Goal: Transaction & Acquisition: Obtain resource

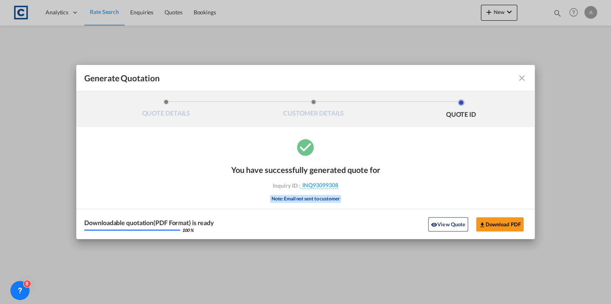
click at [521, 79] on md-icon "icon-close fg-AAA8AD cursor m-0" at bounding box center [522, 78] width 10 height 10
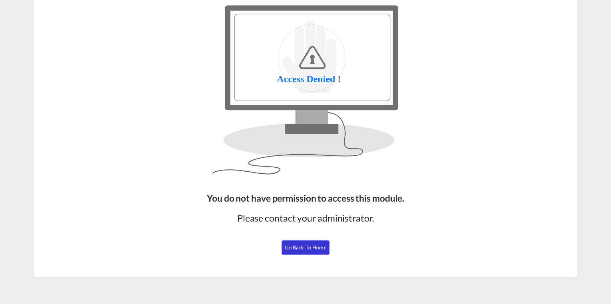
scroll to position [45, 0]
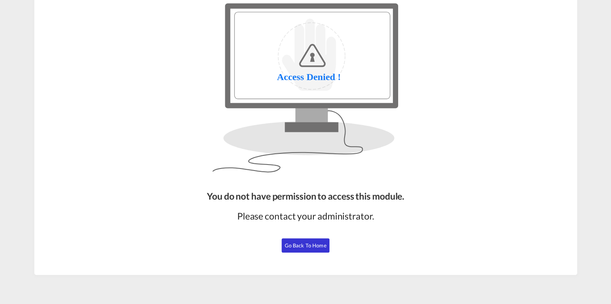
click at [298, 243] on span "Go Back to Home" at bounding box center [306, 246] width 42 height 6
